Goal: Task Accomplishment & Management: Manage account settings

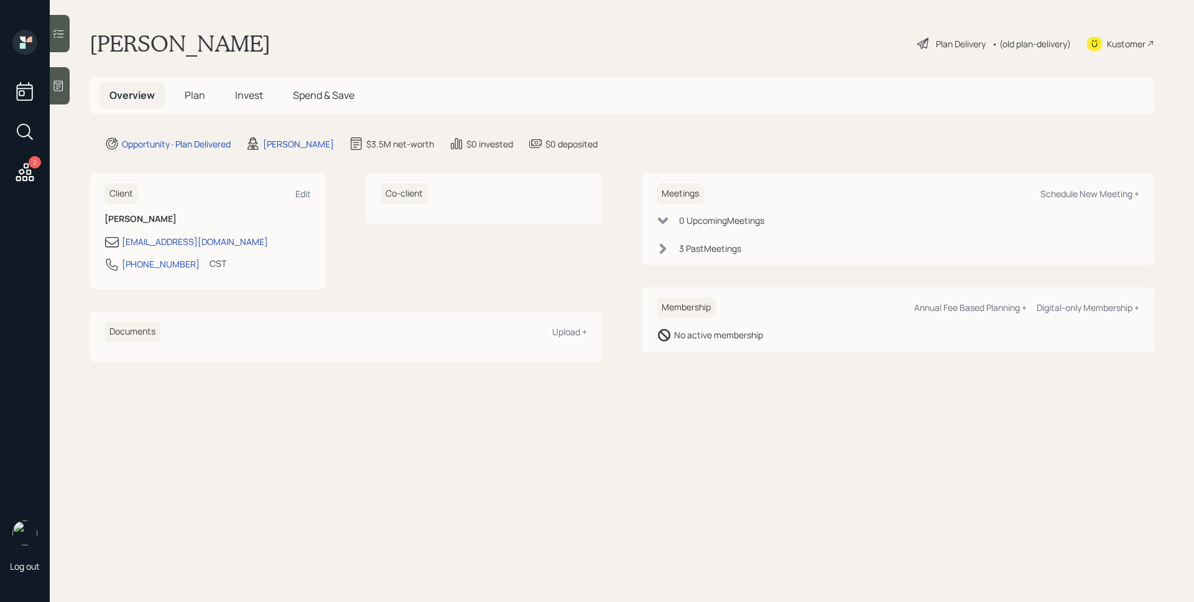
click at [948, 30] on div "Plan Delivery • (old plan-delivery)" at bounding box center [994, 43] width 156 height 27
click at [956, 45] on div "Plan Delivery" at bounding box center [961, 43] width 50 height 13
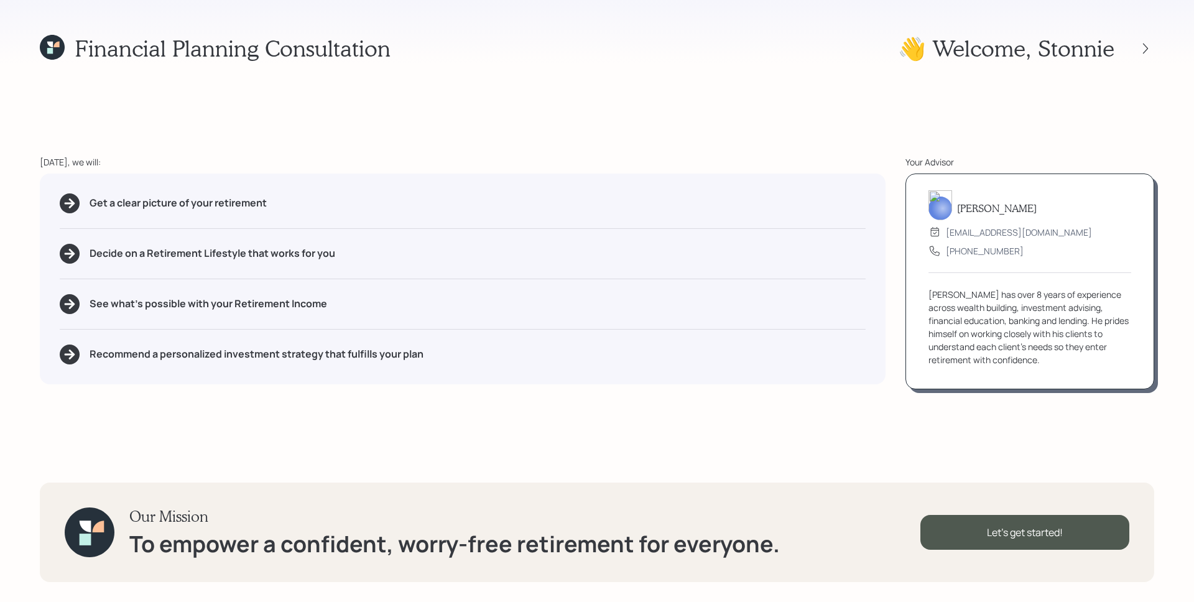
click at [1158, 44] on div "Financial Planning Consultation 👋 Welcome , Stonnie [DATE], we will: Get a clea…" at bounding box center [597, 301] width 1194 height 602
click at [1148, 48] on icon at bounding box center [1145, 48] width 12 height 12
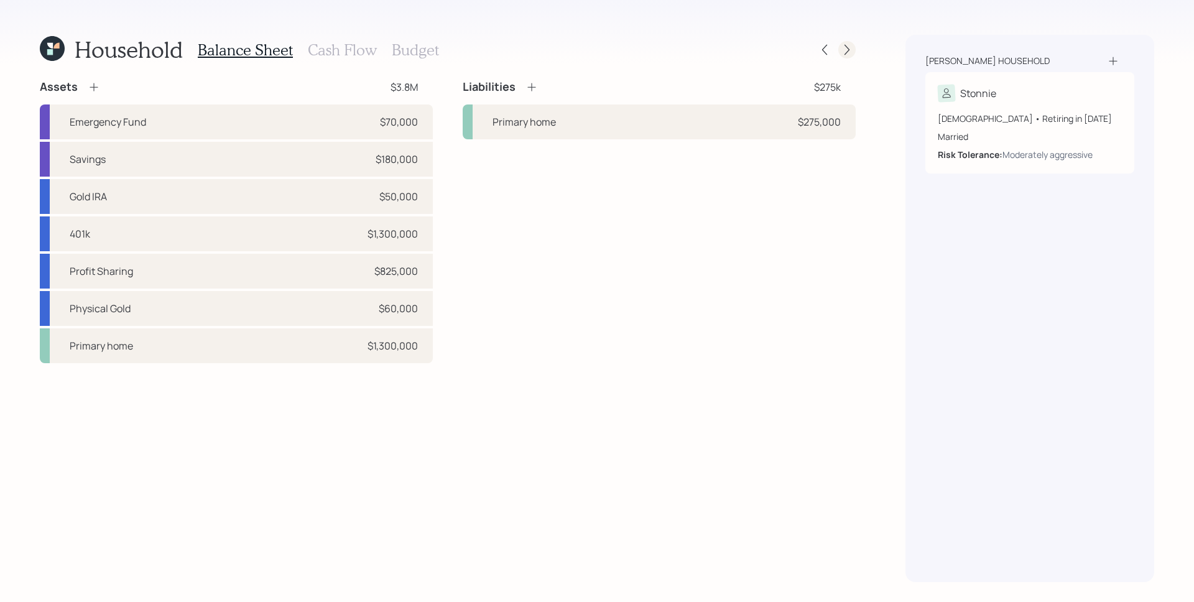
click at [848, 50] on icon at bounding box center [846, 50] width 5 height 11
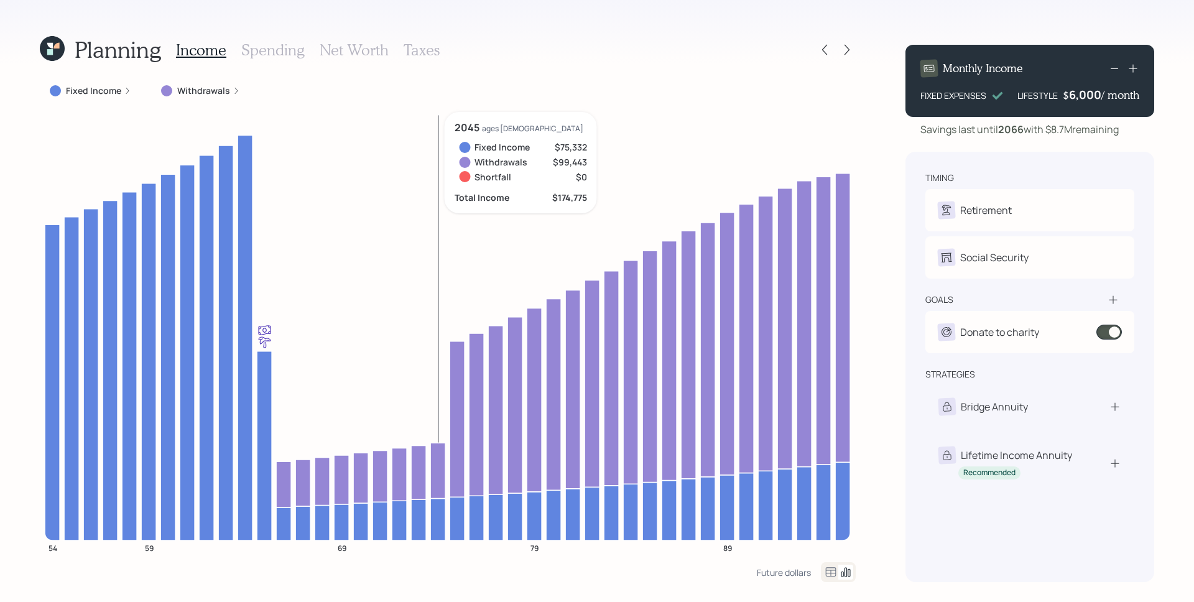
click at [294, 47] on h3 "Spending" at bounding box center [272, 50] width 63 height 18
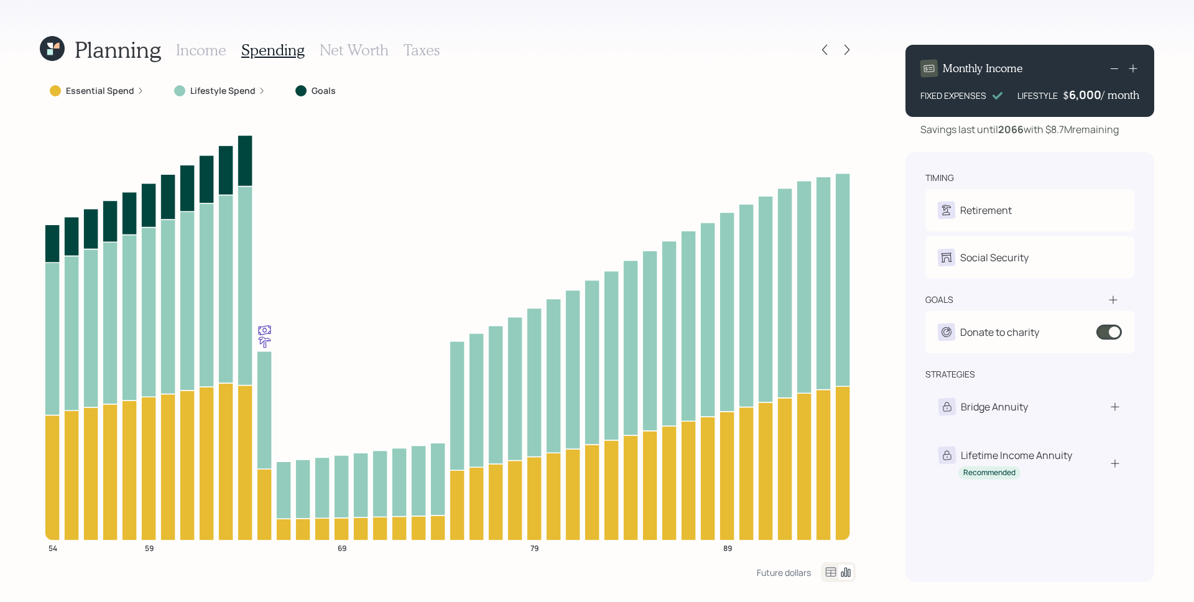
click at [836, 49] on div at bounding box center [836, 49] width 40 height 17
click at [845, 51] on icon at bounding box center [847, 50] width 12 height 12
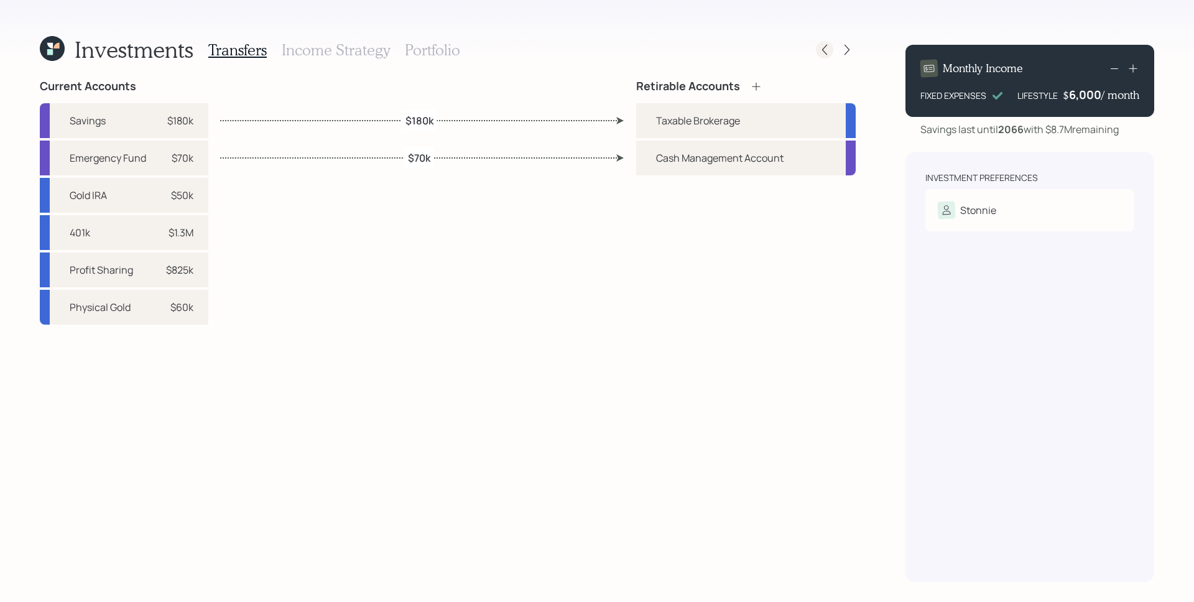
click at [817, 47] on div at bounding box center [824, 49] width 17 height 17
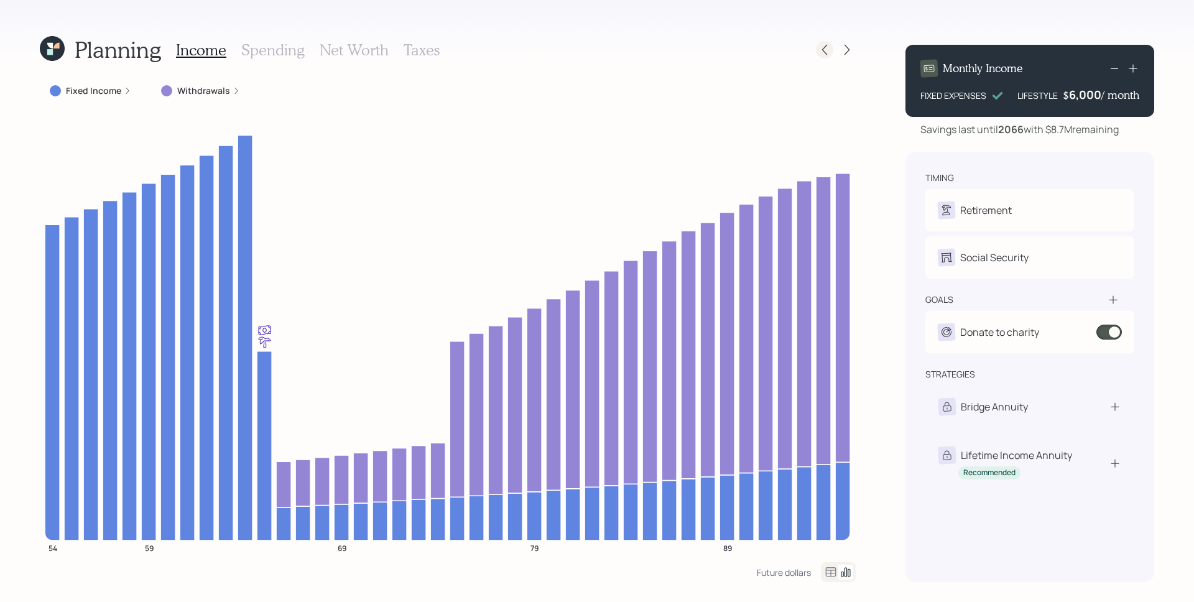
click at [820, 47] on icon at bounding box center [824, 50] width 12 height 12
